Goal: Task Accomplishment & Management: Use online tool/utility

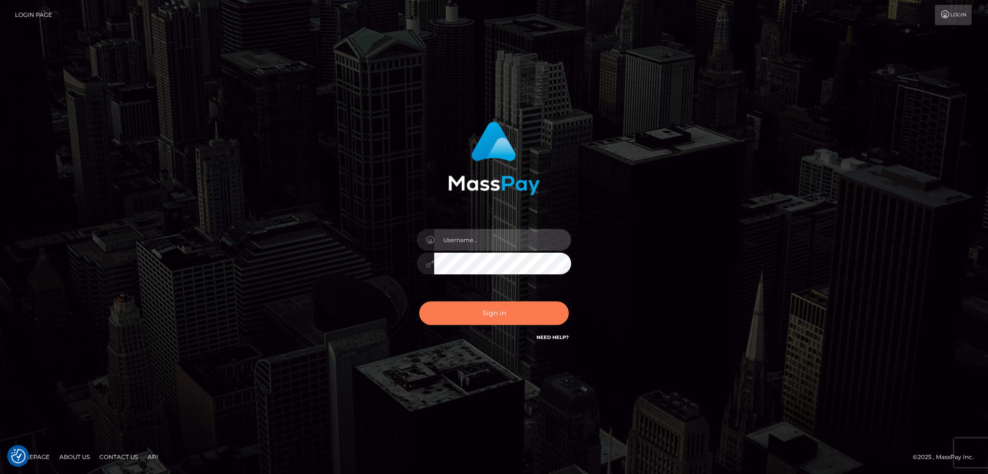
type input "alexstef"
click at [484, 317] on button "Sign in" at bounding box center [494, 314] width 150 height 24
type input "alexstef"
click at [508, 315] on button "Sign in" at bounding box center [494, 314] width 150 height 24
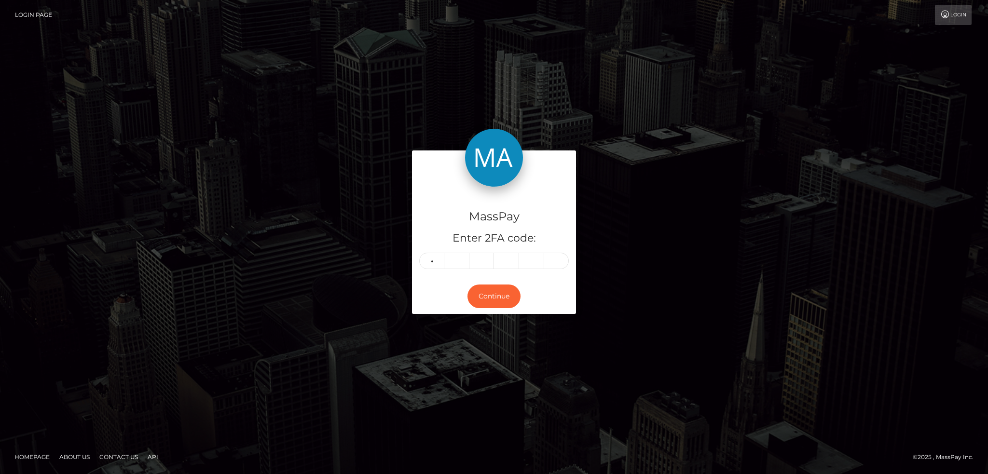
type input "5"
type input "6"
type input "2"
type input "1"
type input "6"
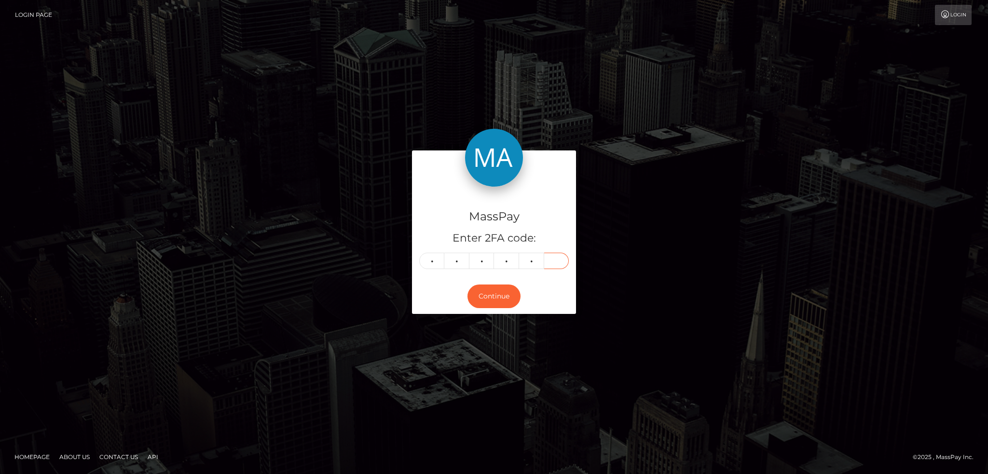
type input "0"
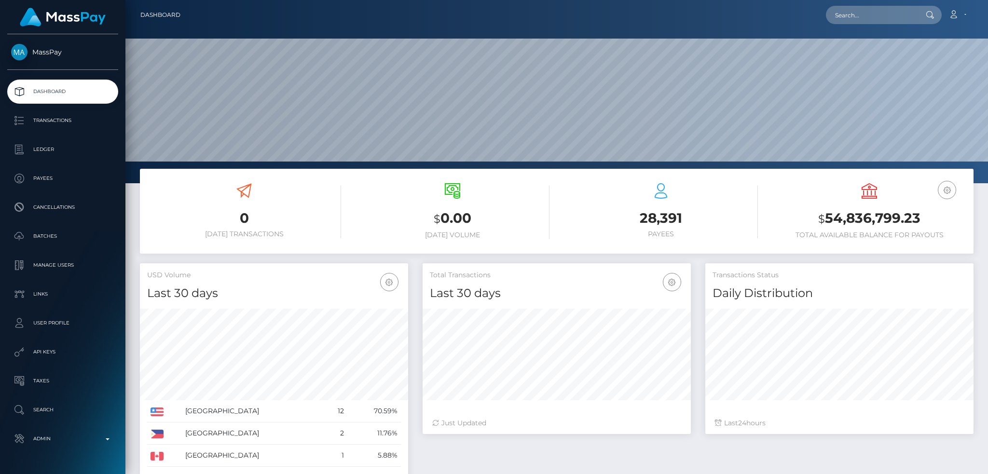
scroll to position [171, 268]
drag, startPoint x: 870, startPoint y: 14, endPoint x: 757, endPoint y: 31, distance: 114.6
click at [870, 14] on input "text" at bounding box center [871, 15] width 91 height 18
paste input "[EMAIL_ADDRESS][DOMAIN_NAME]"
type input "[EMAIL_ADDRESS][DOMAIN_NAME]"
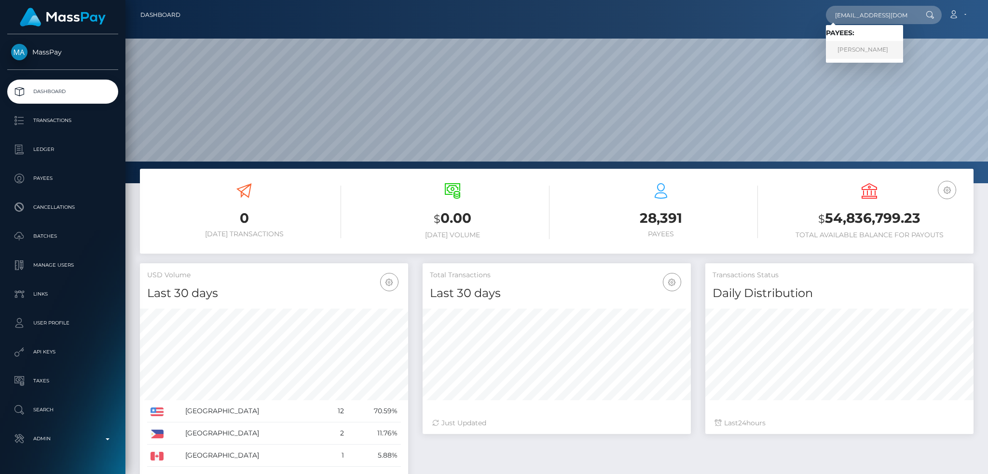
click at [866, 47] on link "ALI AMMAR CHAUDHRI" at bounding box center [864, 50] width 77 height 18
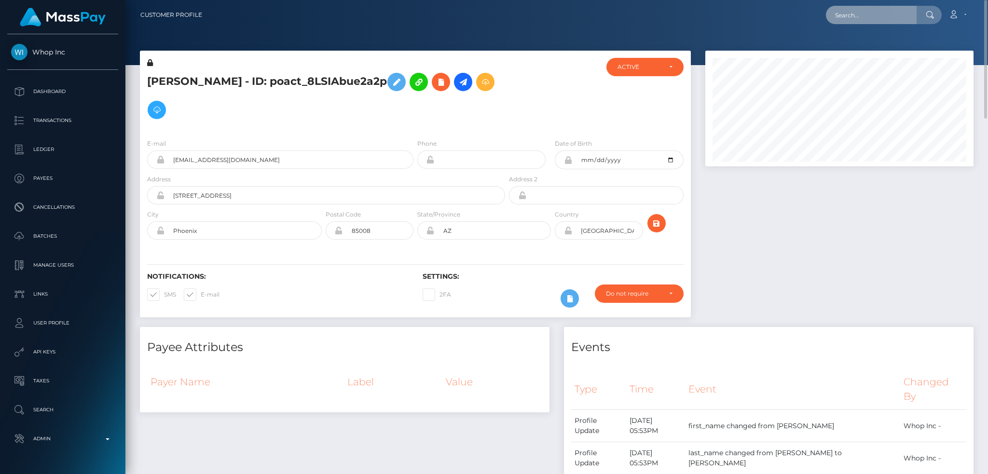
click at [847, 17] on input "text" at bounding box center [871, 15] width 91 height 18
paste input "[EMAIL_ADDRESS][PERSON_NAME][DOMAIN_NAME]"
click at [849, 15] on input "even.seenath@gmail.com" at bounding box center [871, 15] width 91 height 18
paste input "d"
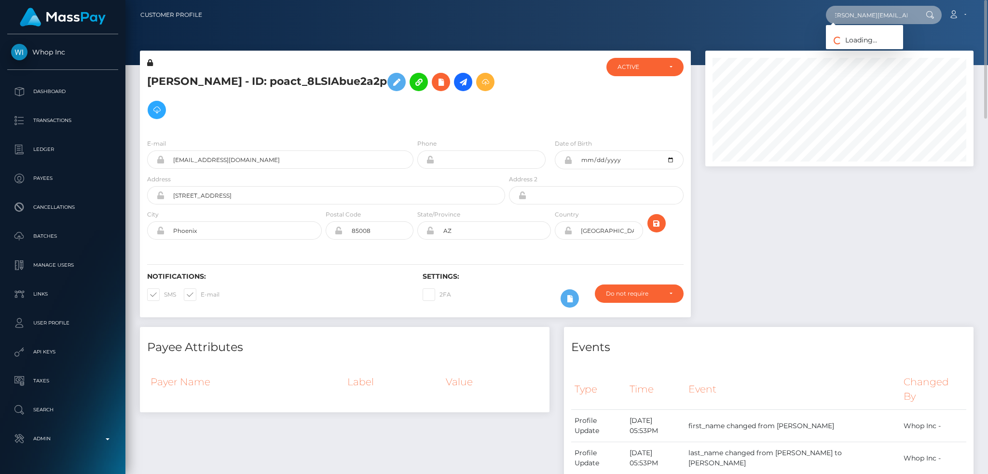
type input "[PERSON_NAME][EMAIL_ADDRESS][PERSON_NAME][DOMAIN_NAME]"
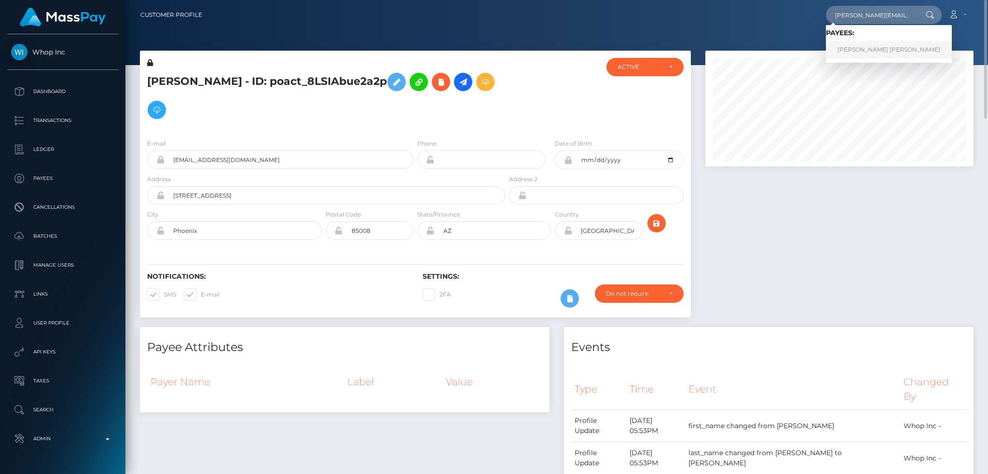
click at [862, 52] on link "DEVEN AVINASH SEENATH" at bounding box center [889, 50] width 126 height 18
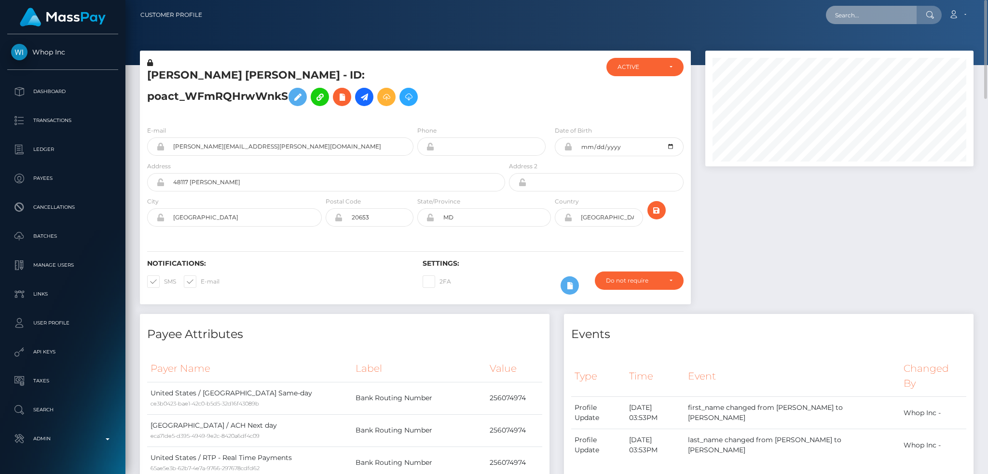
click at [881, 20] on input "text" at bounding box center [871, 15] width 91 height 18
paste input "esus@ideal-sales.io"
drag, startPoint x: 863, startPoint y: 11, endPoint x: 793, endPoint y: 24, distance: 70.8
click at [863, 11] on input "esus@ideal-sales.io" at bounding box center [871, 15] width 91 height 18
paste input "j"
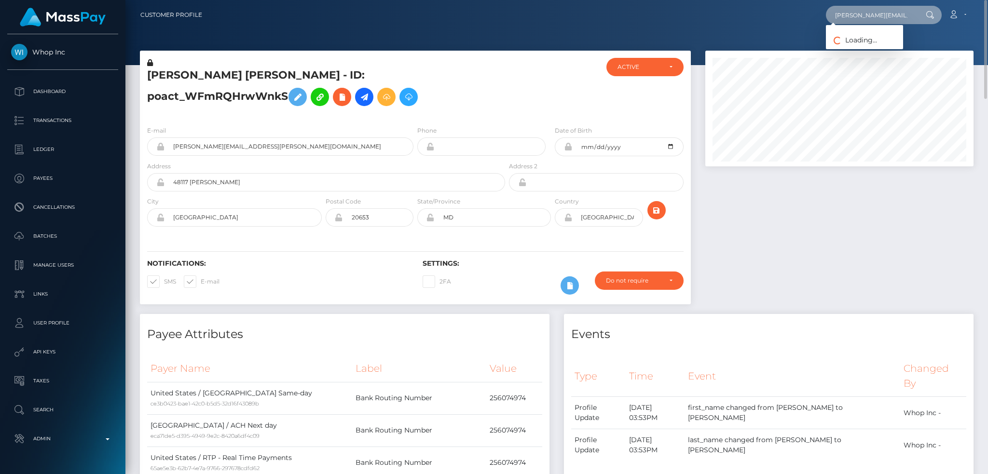
type input "jesus@ideal-sales.io"
click at [872, 52] on link "Brance Digital LLC" at bounding box center [864, 50] width 77 height 18
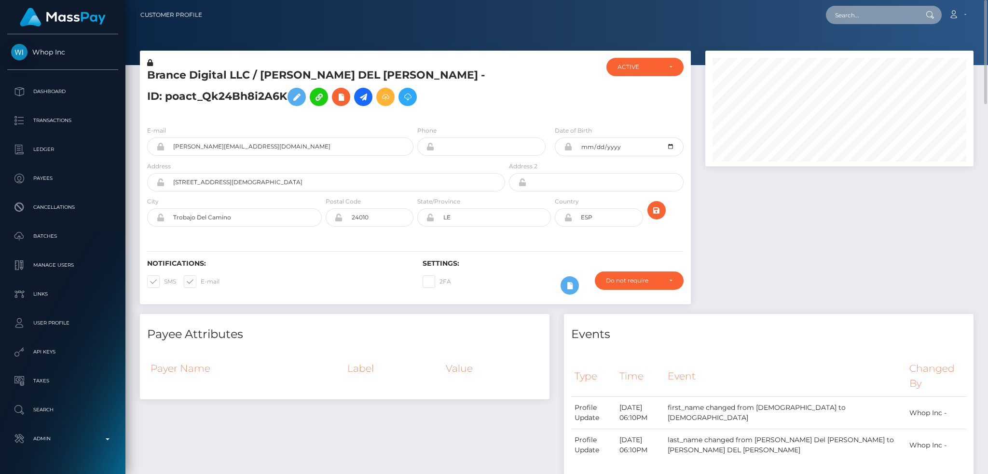
drag, startPoint x: 862, startPoint y: 17, endPoint x: 855, endPoint y: 24, distance: 8.9
click at [862, 17] on input "text" at bounding box center [871, 15] width 91 height 18
paste input "romas@swimblueocean.com"
click at [867, 20] on input "romas@swimblueocean.com" at bounding box center [871, 15] width 91 height 18
paste input "marcus@clubcloser"
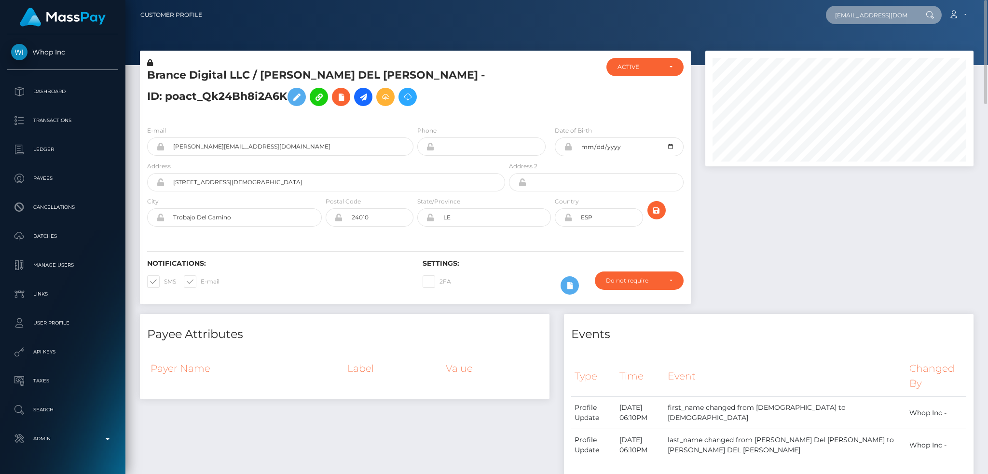
scroll to position [0, 0]
type input "marcus@clubcloser.com"
click at [863, 49] on link "Club Closer LLC" at bounding box center [864, 50] width 77 height 18
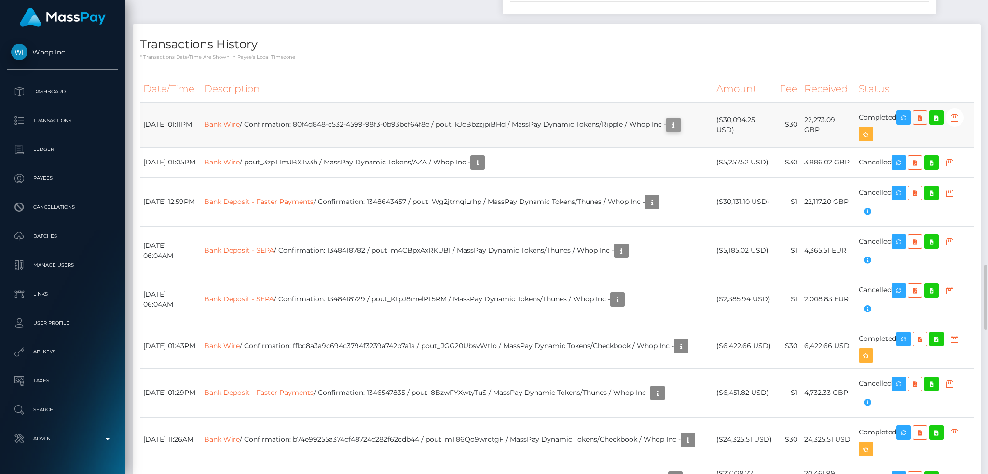
scroll to position [116, 268]
click at [668, 131] on icon "button" at bounding box center [674, 125] width 12 height 12
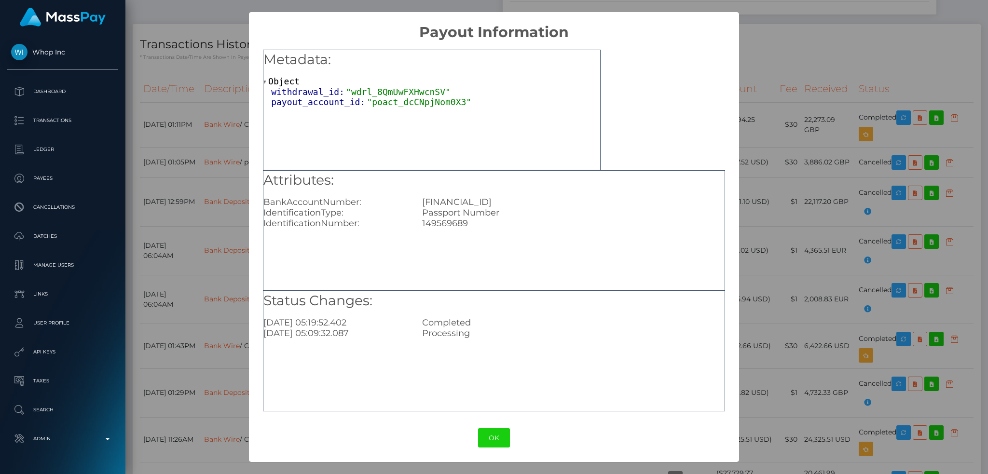
click at [463, 204] on div "GB49TRWI23080197945229" at bounding box center [573, 202] width 317 height 11
copy div "GB49TRWI23080197945229"
click at [792, 148] on div "× Payout Information Metadata: Object withdrawal_id: "wdrl_8QmUwFXHwcnSV" payou…" at bounding box center [494, 237] width 988 height 474
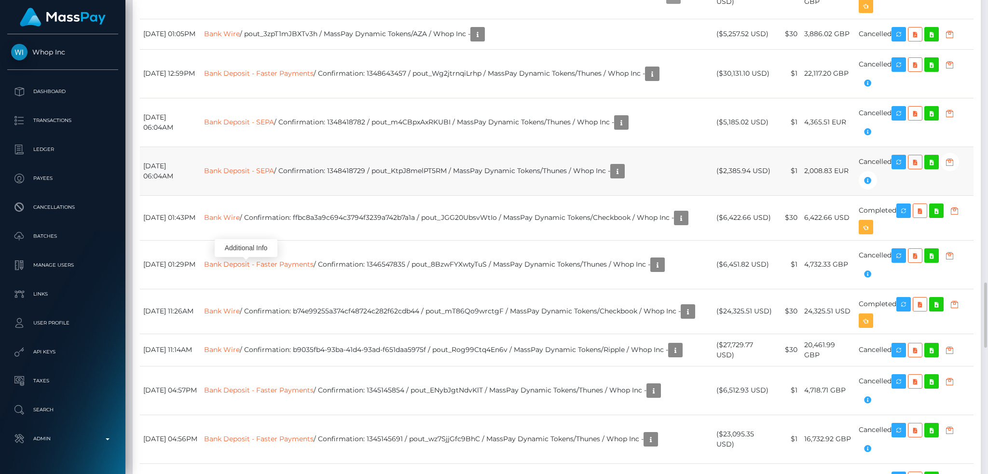
scroll to position [2123, 0]
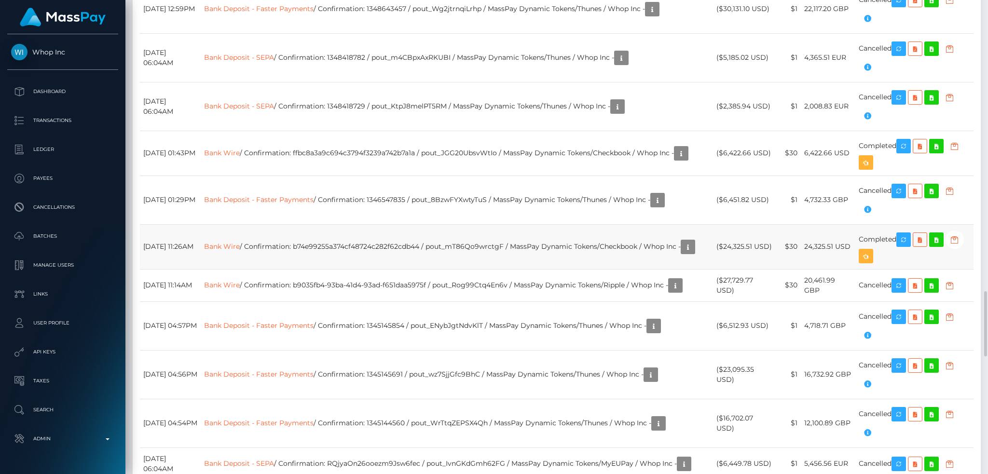
drag, startPoint x: 724, startPoint y: 380, endPoint x: 750, endPoint y: 398, distance: 31.5
click at [750, 269] on td "($24,325.51 USD)" at bounding box center [744, 246] width 63 height 45
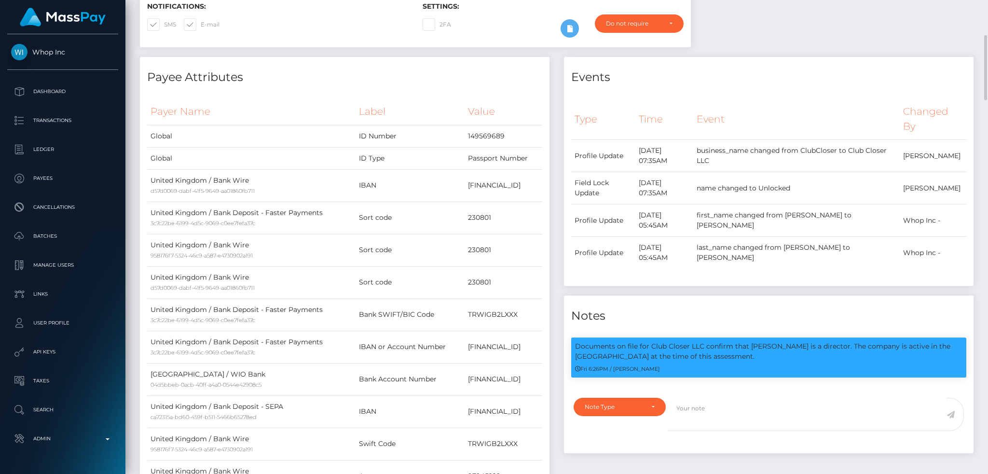
scroll to position [0, 0]
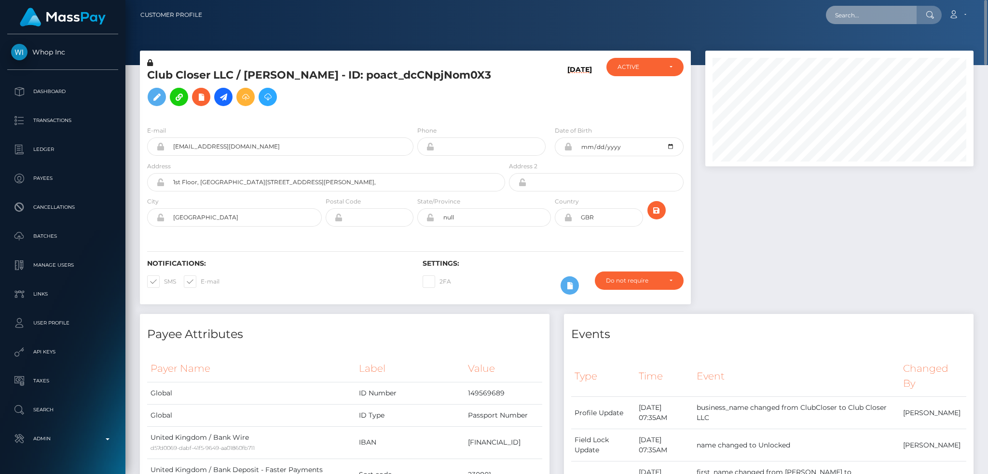
drag, startPoint x: 879, startPoint y: 20, endPoint x: 792, endPoint y: 22, distance: 86.9
click at [878, 20] on input "text" at bounding box center [871, 15] width 91 height 18
paste input "acc1e941-d01c-42dd-b924-7038ac4c3975"
type input "acc1e941-d01c-42dd-b924-7038ac4c3975"
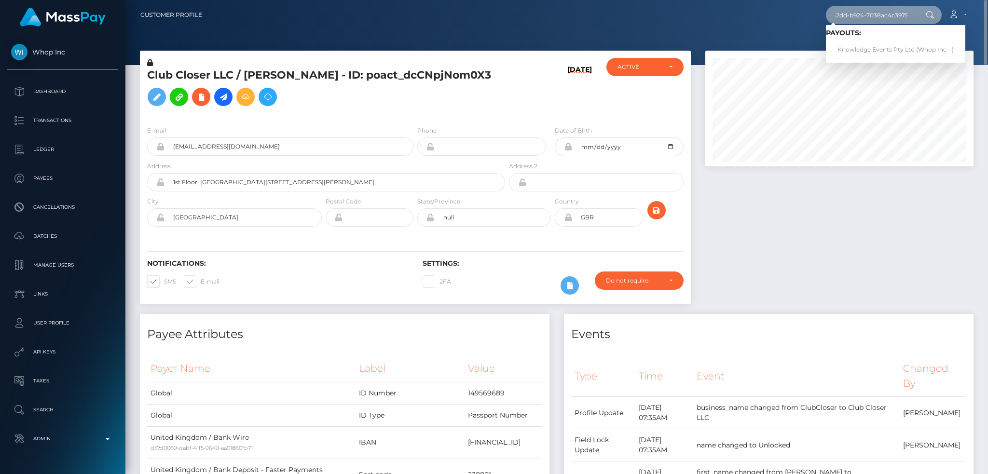
scroll to position [0, 0]
click at [873, 49] on link "Knowledge Events Pty Ltd (Whop Inc - )" at bounding box center [895, 50] width 139 height 18
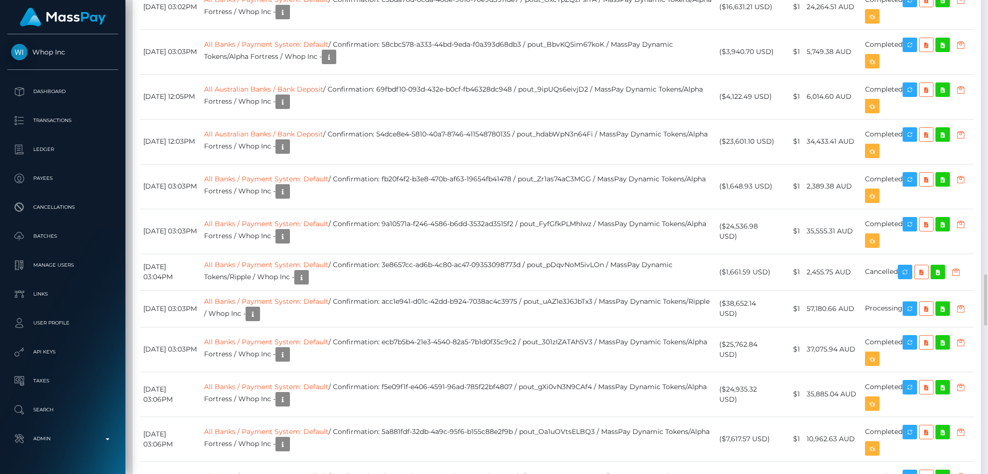
scroll to position [1930, 0]
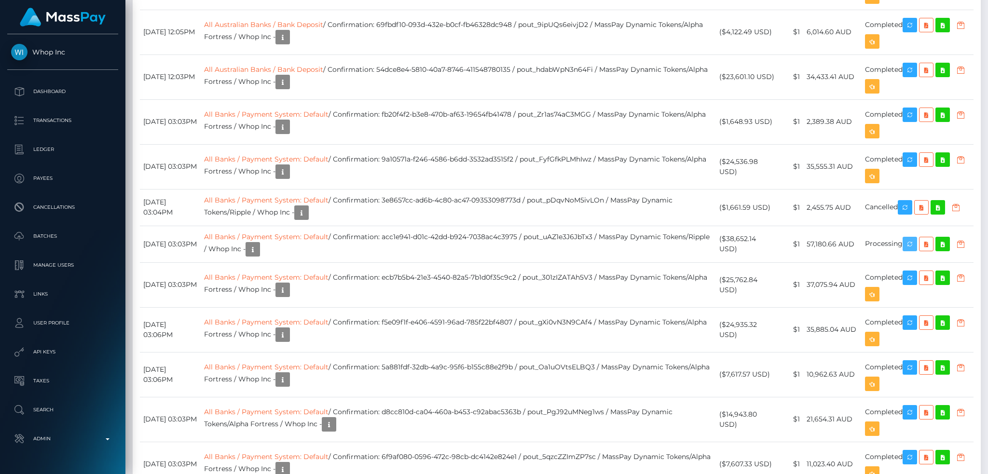
click at [914, 266] on body "Whop Inc Dashboard Transactions Ledger Payees" at bounding box center [494, 237] width 988 height 474
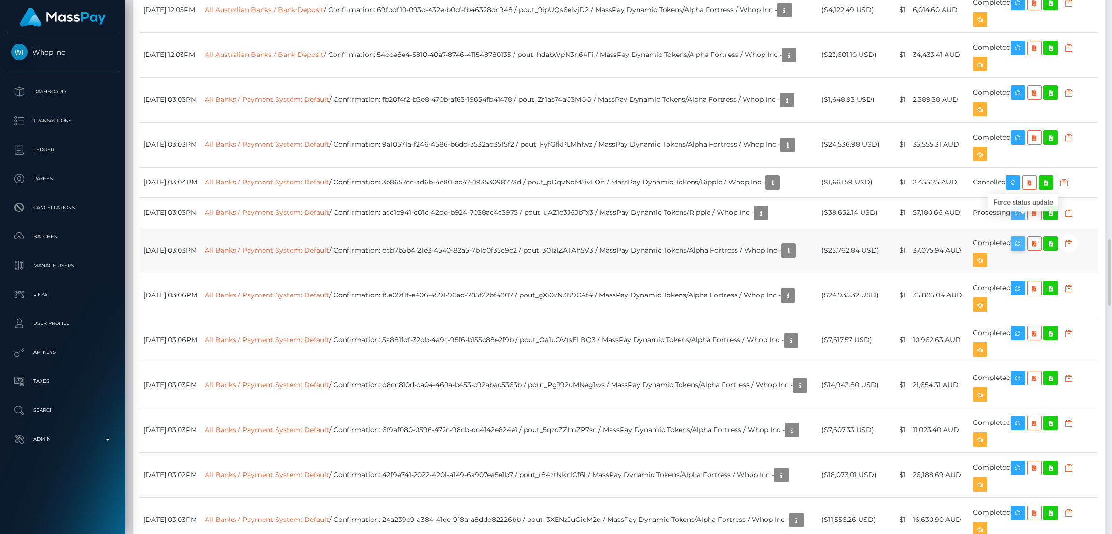
scroll to position [115, 309]
click at [988, 219] on icon "button" at bounding box center [1018, 213] width 12 height 12
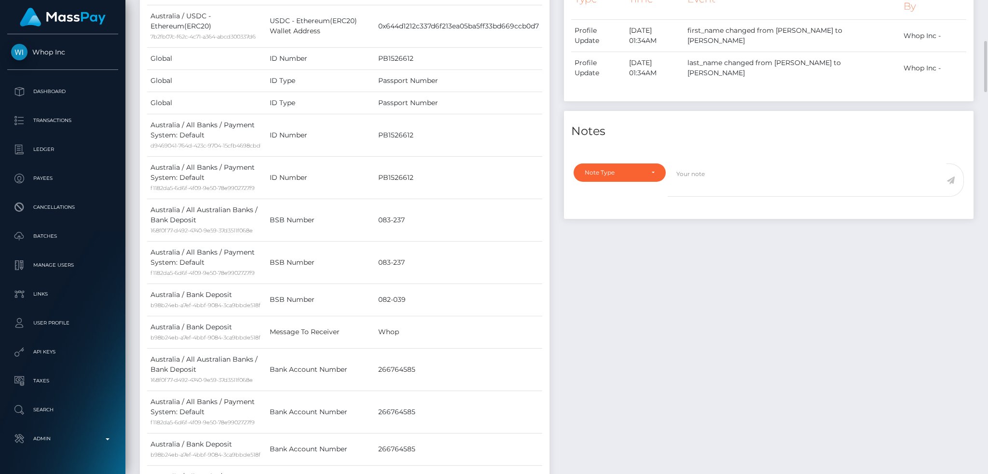
scroll to position [0, 0]
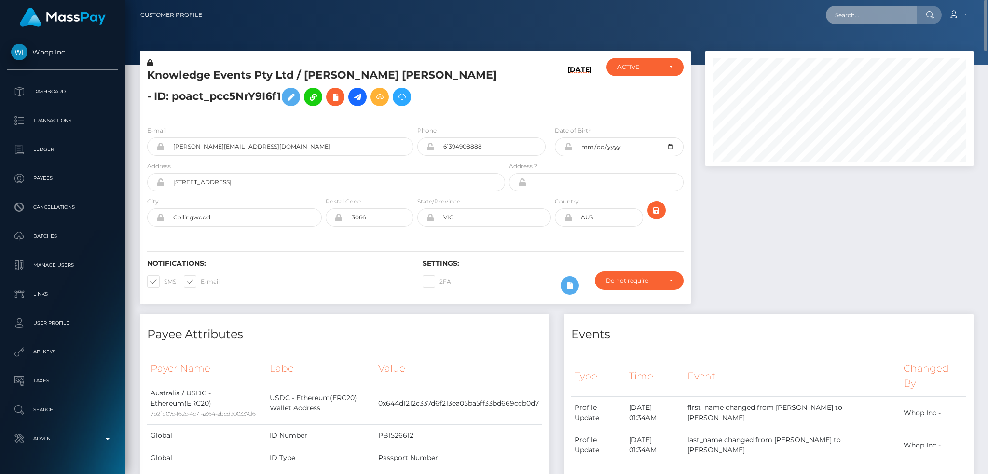
drag, startPoint x: 849, startPoint y: 8, endPoint x: 840, endPoint y: 10, distance: 9.3
click at [849, 8] on input "text" at bounding box center [871, 15] width 91 height 18
paste input "poact_ltpXdJM06wiD"
type input "poact_ltpXdJM06wiD"
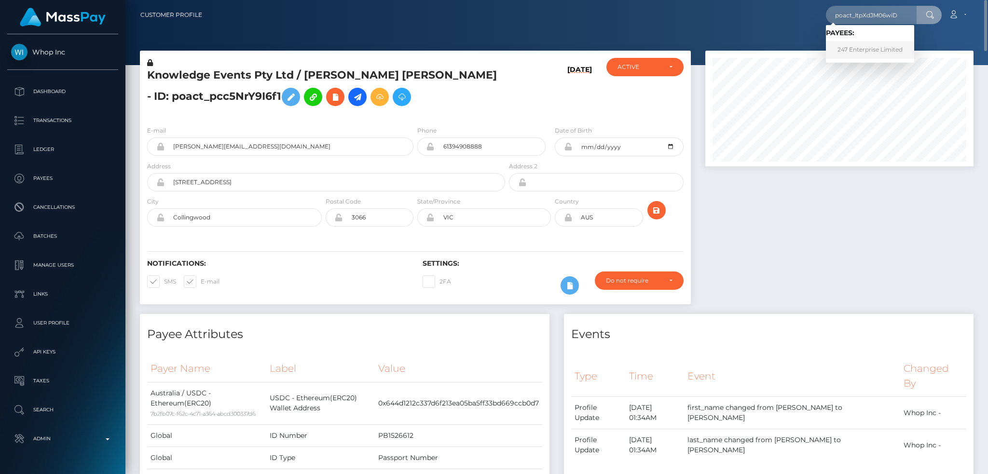
click at [856, 51] on link "247 Enterprise Limited" at bounding box center [870, 50] width 88 height 18
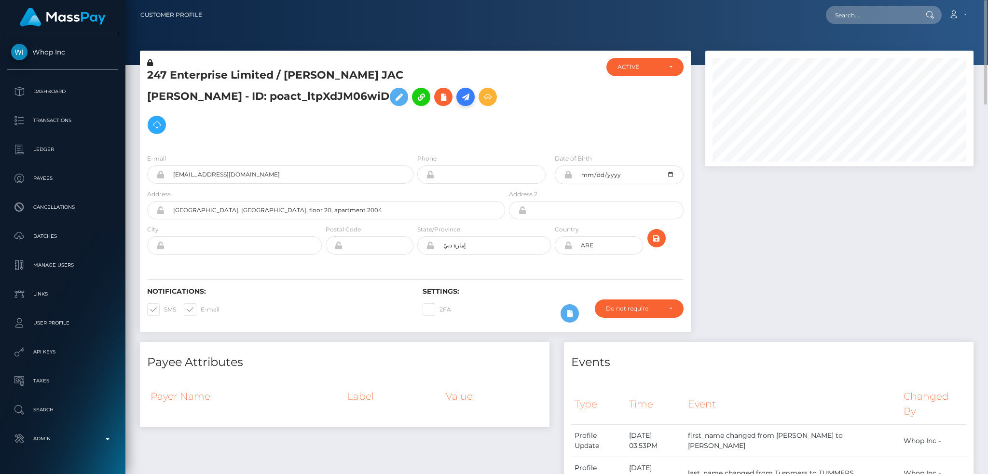
click at [460, 96] on icon at bounding box center [466, 97] width 12 height 12
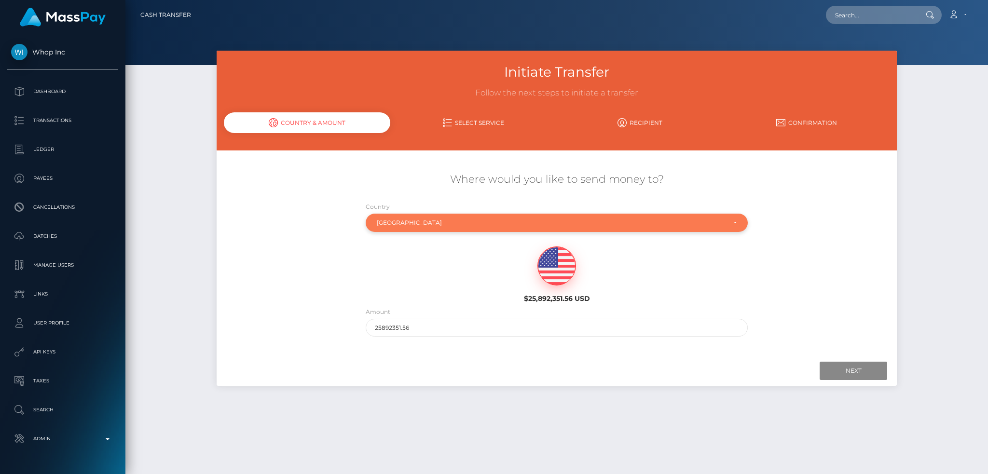
click at [435, 222] on div "[GEOGRAPHIC_DATA]" at bounding box center [551, 223] width 349 height 8
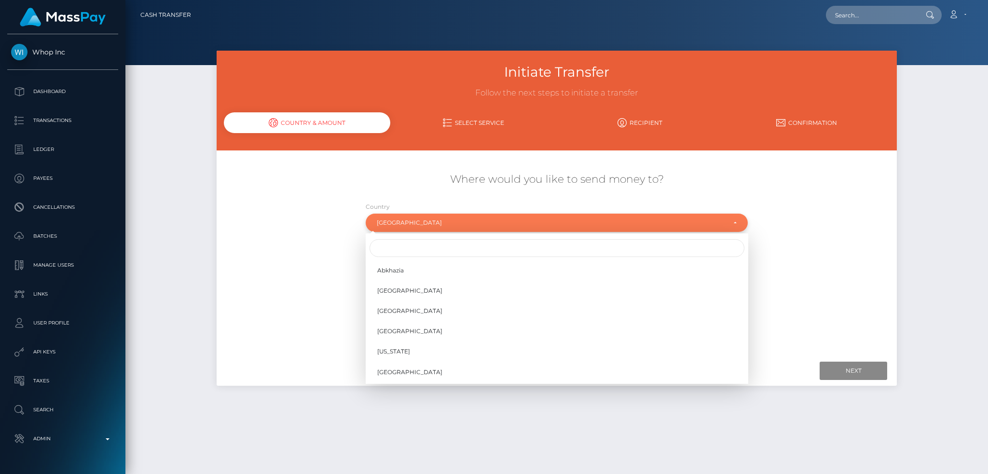
scroll to position [3981, 0]
click at [424, 248] on input "Search" at bounding box center [557, 248] width 375 height 18
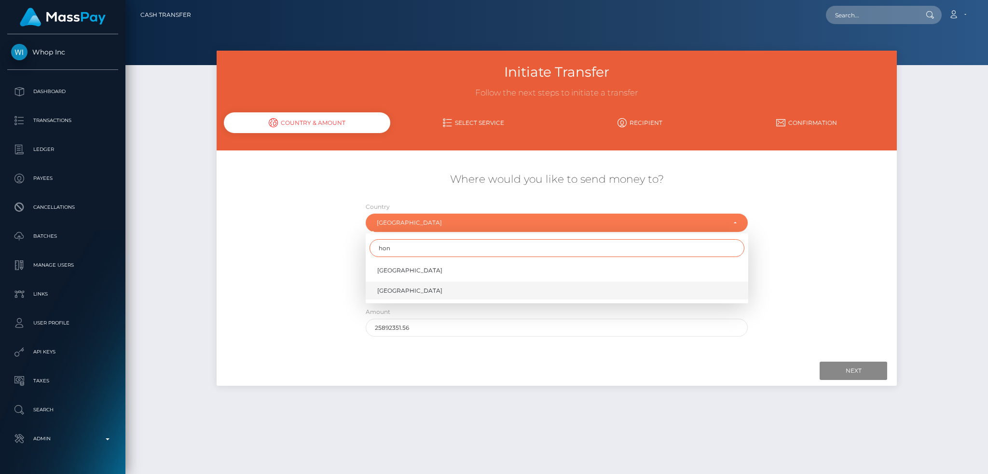
type input "hon"
click at [405, 292] on span "[GEOGRAPHIC_DATA]" at bounding box center [409, 291] width 65 height 9
select select "HKG"
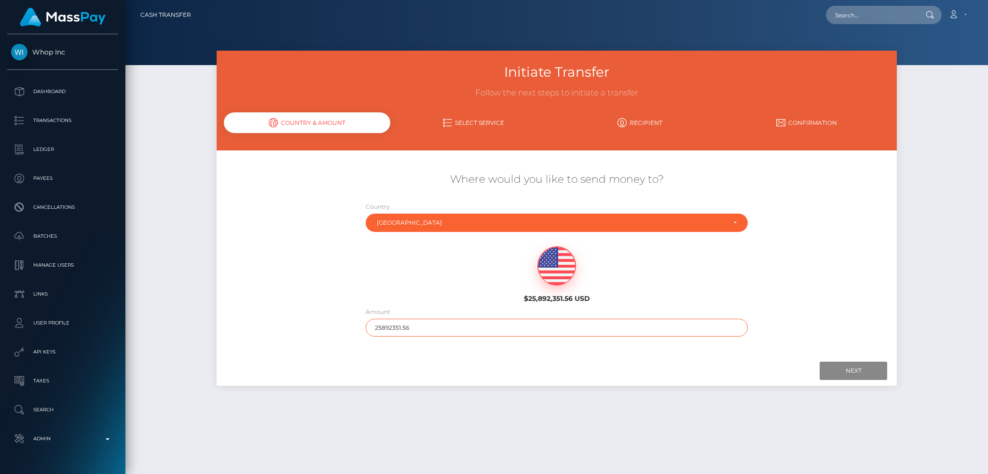
click at [450, 325] on input "25892351.56" at bounding box center [557, 328] width 383 height 18
type input "200"
click at [853, 368] on input "Next" at bounding box center [854, 371] width 68 height 18
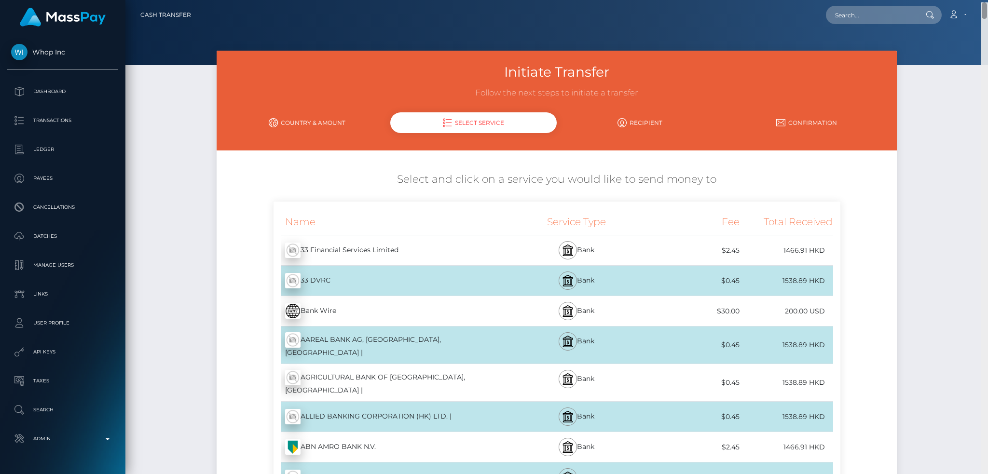
drag, startPoint x: 982, startPoint y: 345, endPoint x: 987, endPoint y: -27, distance: 372.1
click at [987, 0] on html "Whop Inc Dashboard Transactions Ledger Payees Cancellations Links" at bounding box center [494, 237] width 988 height 474
drag, startPoint x: 885, startPoint y: 15, endPoint x: 858, endPoint y: 18, distance: 26.7
click at [885, 15] on input "text" at bounding box center [871, 15] width 91 height 18
paste input "b9c700d4-123c-4181-9a73-f044810ed25a"
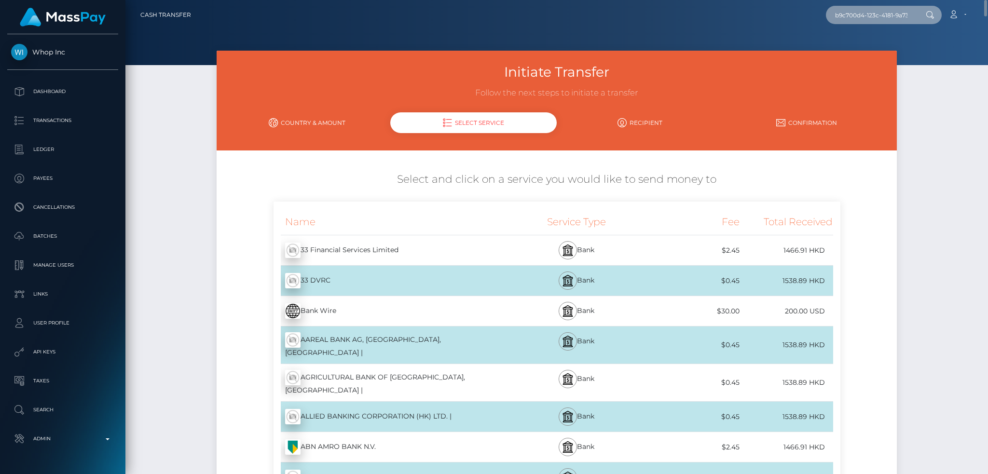
scroll to position [0, 44]
type input "b9c700d4-123c-4181-9a73-f044810ed25a"
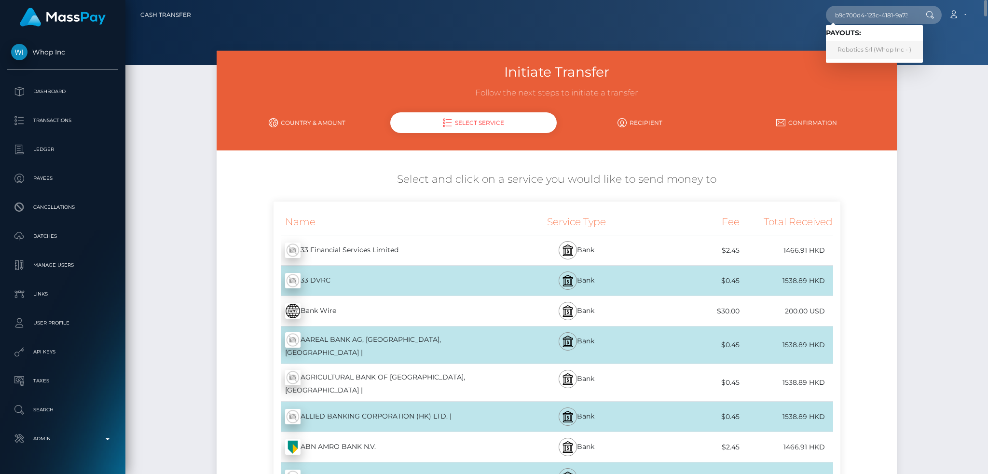
click at [863, 53] on link "Robotics Srl (Whop Inc - )" at bounding box center [874, 50] width 97 height 18
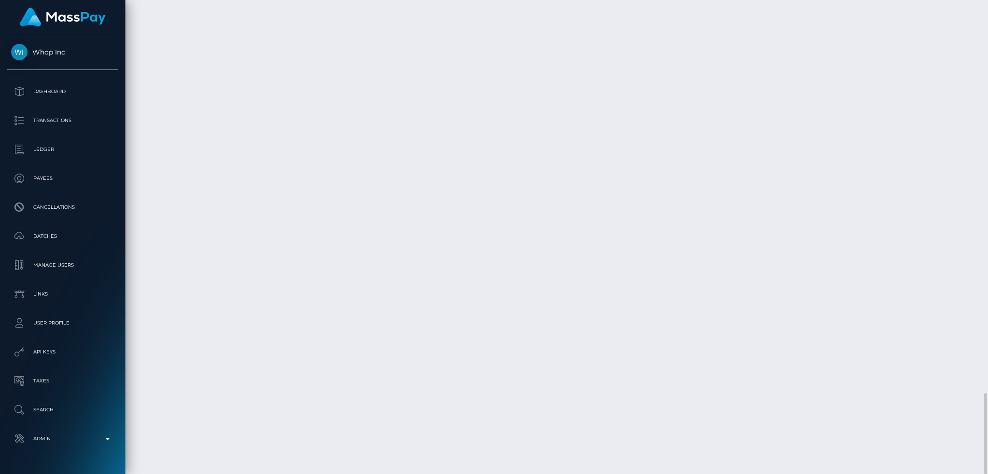
scroll to position [116, 268]
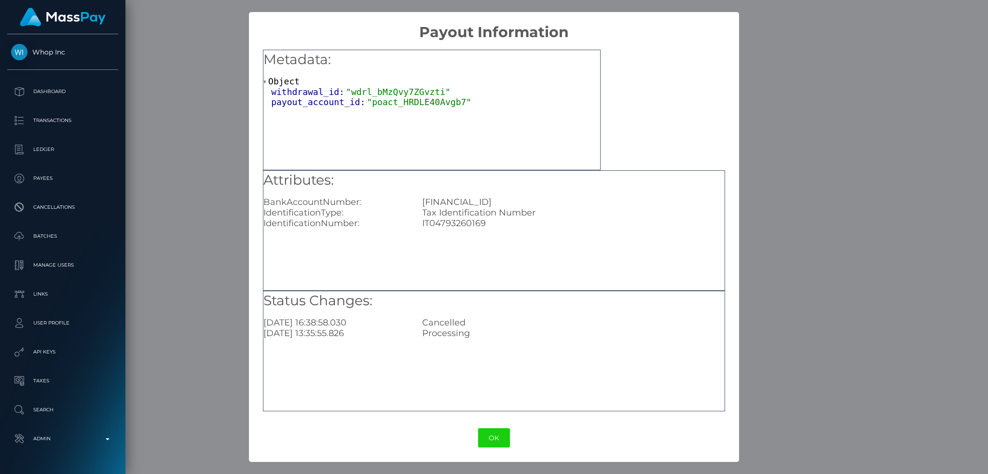
click at [473, 201] on div "[FINANCIAL_ID]" at bounding box center [573, 202] width 317 height 11
copy div "[FINANCIAL_ID]"
click at [222, 133] on div "× Payout Information Metadata: Object withdrawal_id: "wdrl_bMzQvy7ZGvzti" payou…" at bounding box center [494, 237] width 988 height 474
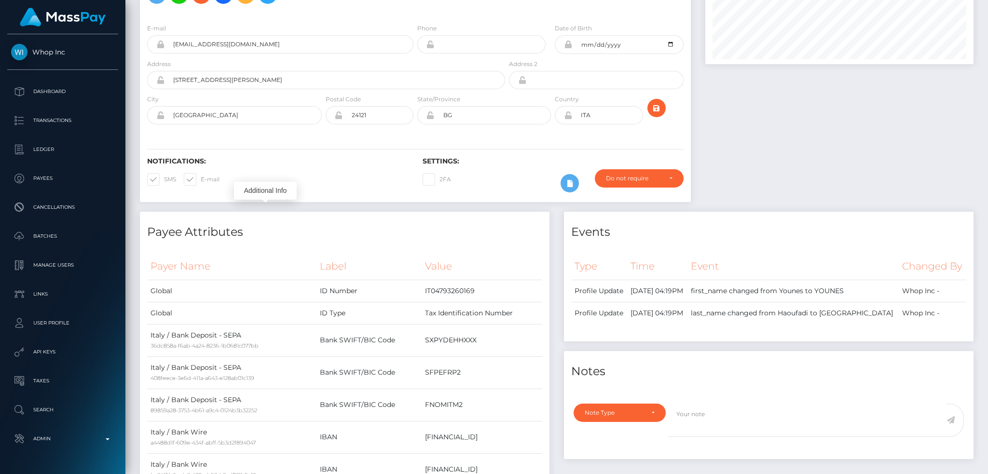
scroll to position [0, 0]
